Goal: Find contact information: Find contact information

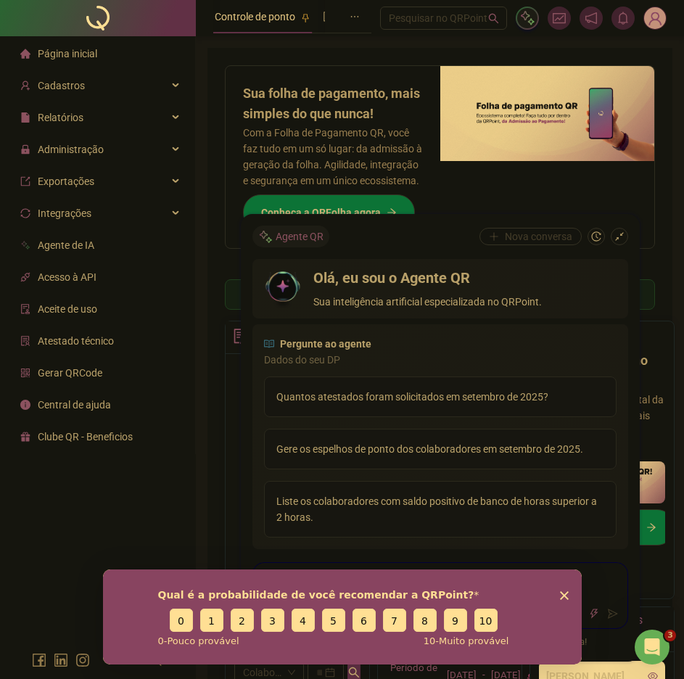
click at [566, 598] on polygon "Encerrar pesquisa" at bounding box center [563, 594] width 9 height 9
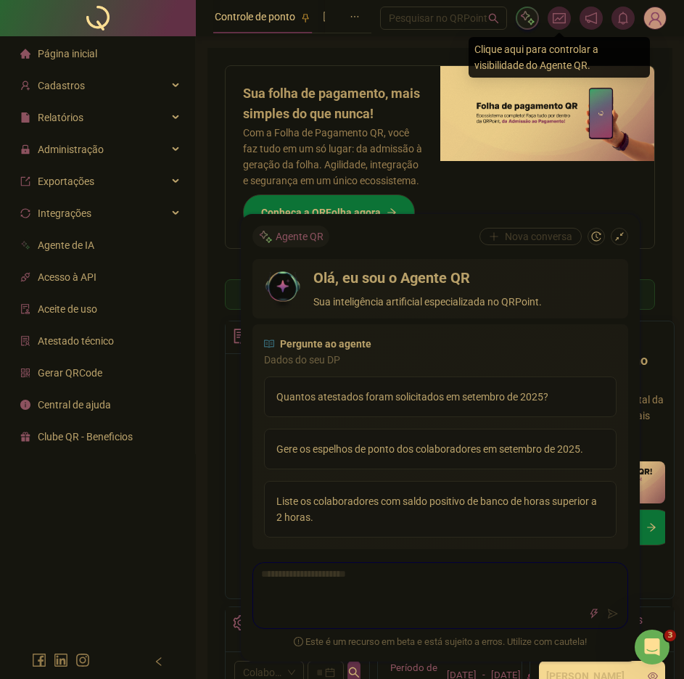
click at [535, 22] on img at bounding box center [527, 18] width 16 height 16
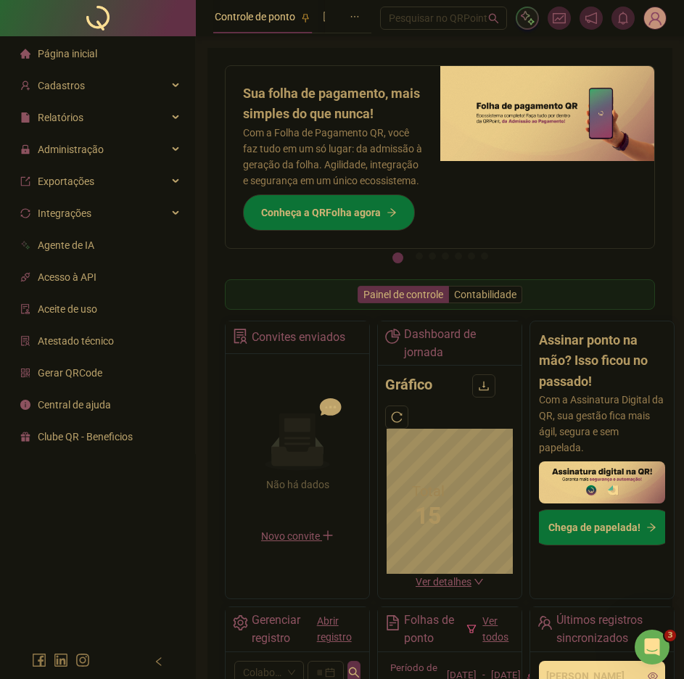
click at [665, 18] on img at bounding box center [655, 18] width 22 height 22
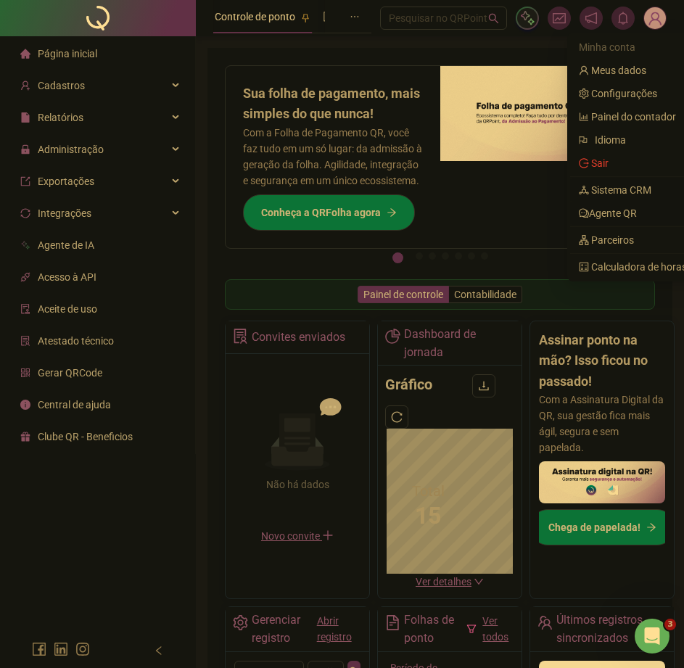
click at [612, 196] on link "Sistema CRM" at bounding box center [614, 190] width 72 height 12
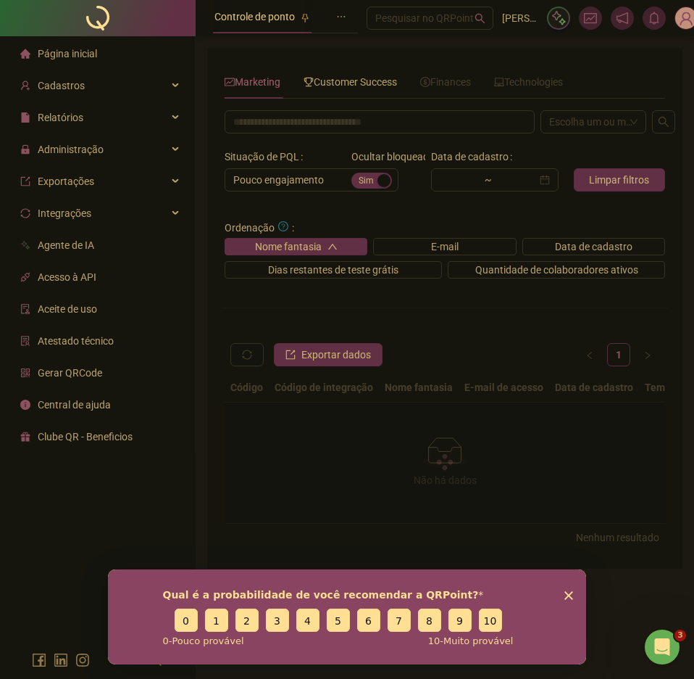
drag, startPoint x: 388, startPoint y: 65, endPoint x: 380, endPoint y: 74, distance: 12.3
click at [387, 65] on div "Marketing Customer Success Finances Technologies Escolha um ou mais filtros Sit…" at bounding box center [445, 308] width 476 height 520
click at [376, 83] on span "Customer Success" at bounding box center [351, 82] width 94 height 12
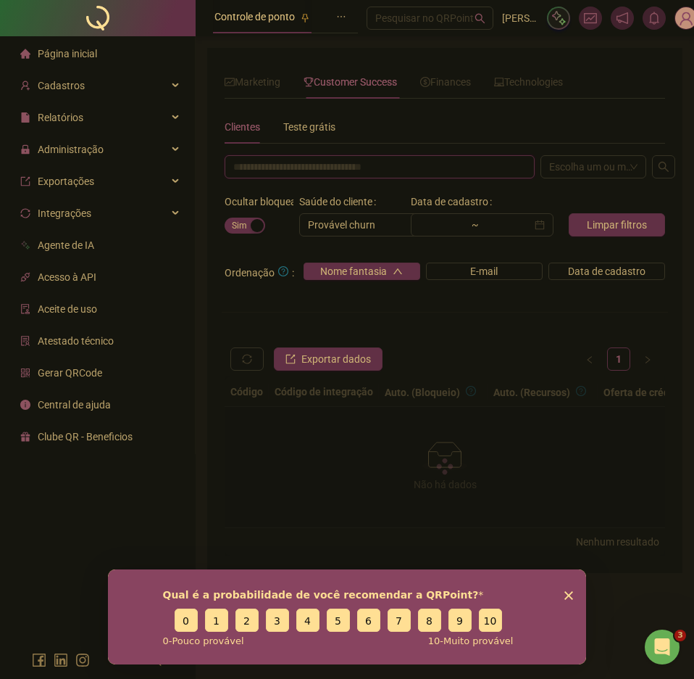
click at [415, 175] on input "text" at bounding box center [380, 166] width 310 height 23
paste input "**********"
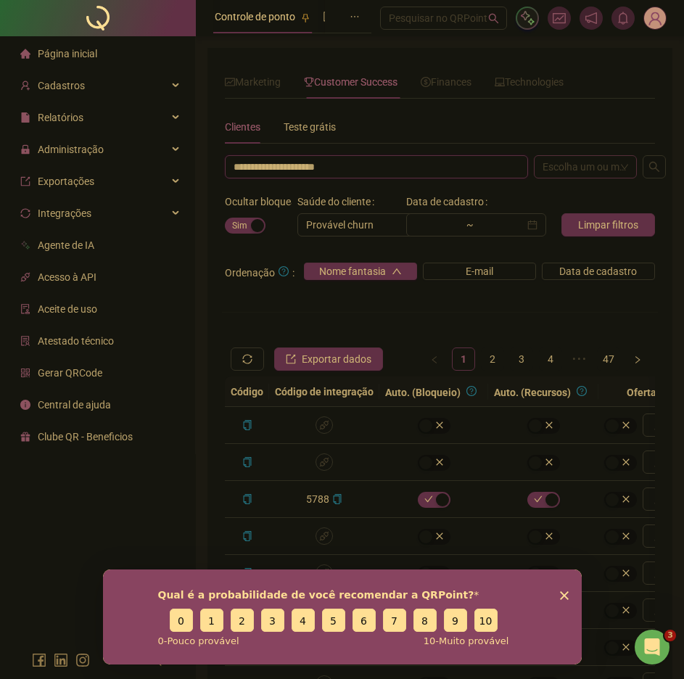
click at [616, 170] on div "Escolha um ou mais filtros" at bounding box center [585, 166] width 103 height 23
type input "**********"
click at [569, 223] on div "E-mail" at bounding box center [585, 219] width 80 height 16
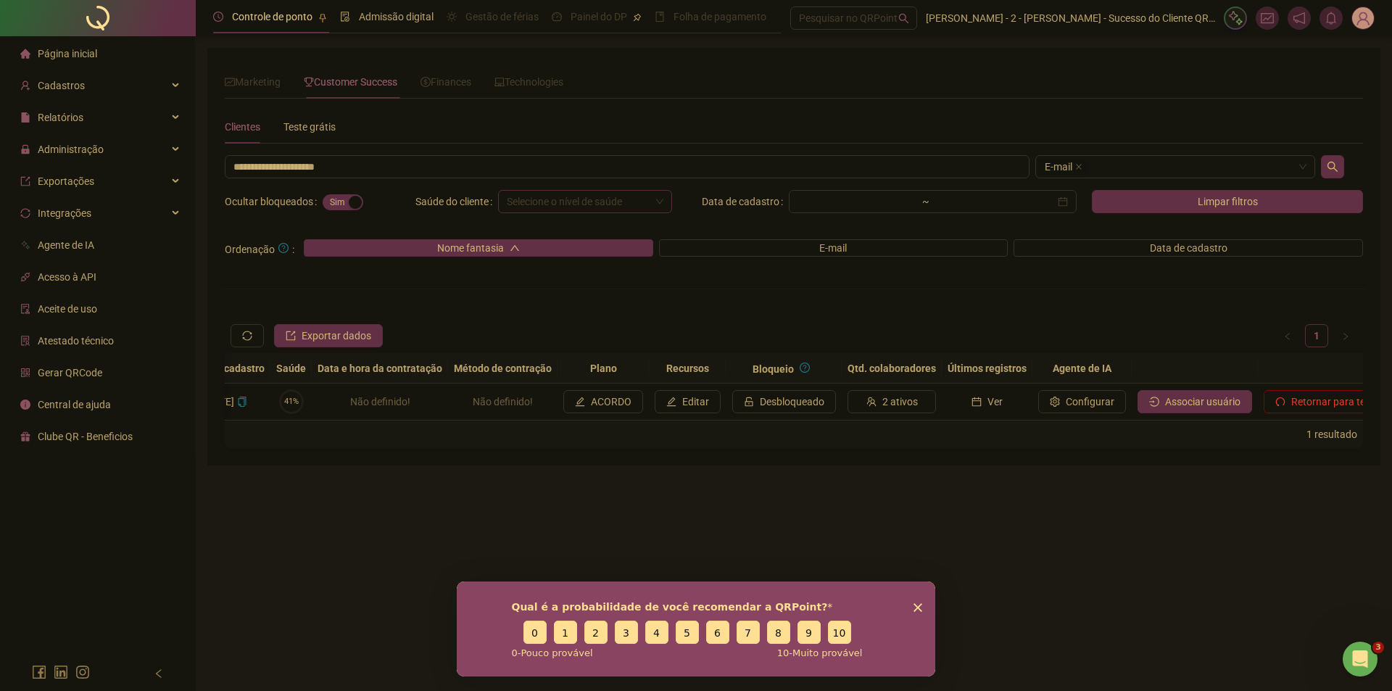
scroll to position [0, 17]
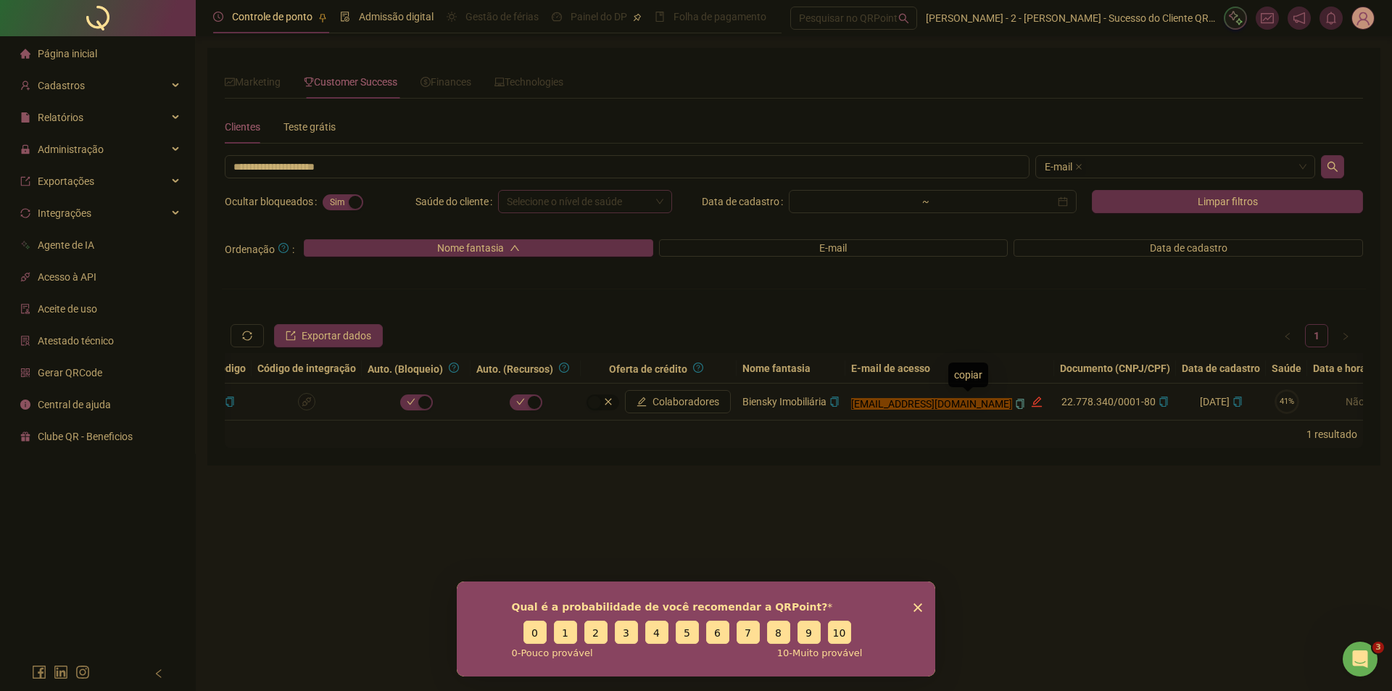
click at [694, 402] on icon "copy" at bounding box center [1020, 404] width 10 height 10
click at [694, 400] on icon "copy" at bounding box center [1164, 402] width 8 height 10
